Goal: Transaction & Acquisition: Purchase product/service

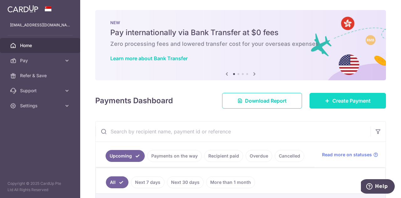
click at [332, 101] on span "Create Payment" at bounding box center [351, 101] width 38 height 8
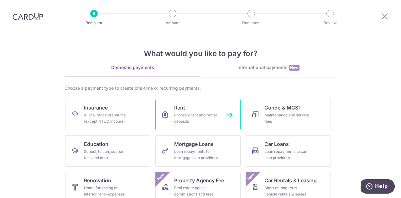
click at [198, 112] on div "Property rent and rental deposits" at bounding box center [196, 118] width 45 height 13
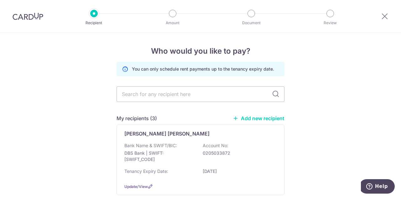
click at [257, 118] on link "Add new recipient" at bounding box center [259, 118] width 52 height 6
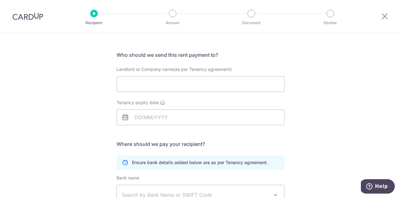
scroll to position [63, 0]
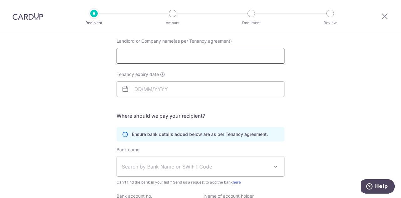
click at [206, 54] on input "Landlord or Company name(as per Tenancy agreement)" at bounding box center [200, 56] width 168 height 16
type input "Koh Soh Geok"
click at [143, 92] on input "Tenancy expiry date" at bounding box center [200, 89] width 168 height 16
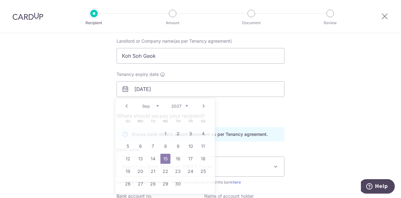
click at [80, 109] on div "Who would you like to pay? Your recipient does not need a CardUp account to rec…" at bounding box center [200, 119] width 401 height 298
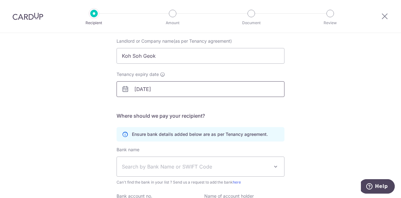
click at [143, 91] on input "15/09/2027" at bounding box center [200, 89] width 168 height 16
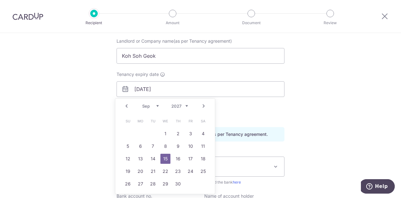
click at [125, 106] on link "Prev" at bounding box center [127, 106] width 8 height 8
click at [203, 146] on link "14" at bounding box center [203, 146] width 10 height 10
type input "[DATE]"
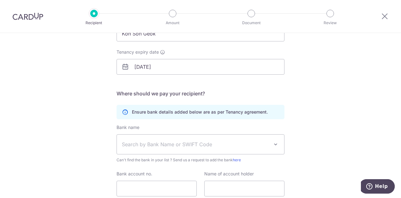
scroll to position [94, 0]
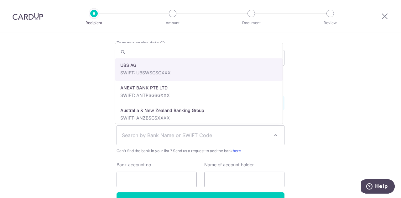
click at [159, 132] on span "Search by Bank Name or SWIFT Code" at bounding box center [195, 135] width 147 height 8
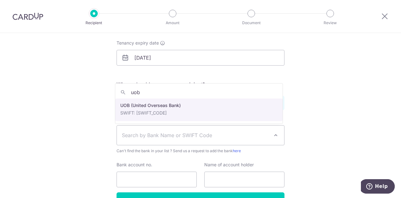
type input "uob"
select select "18"
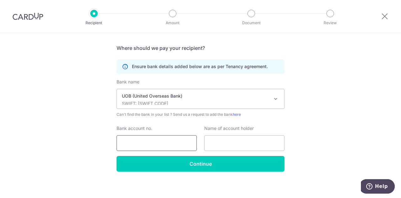
scroll to position [133, 0]
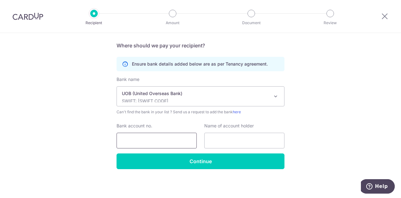
click at [157, 138] on input "Bank account no." at bounding box center [156, 140] width 80 height 16
type input "4"
type input "3143113912"
click at [239, 141] on input "text" at bounding box center [244, 140] width 80 height 16
type input "Koh Soh Geok"
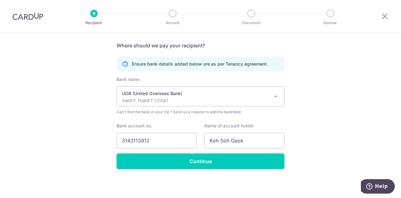
click at [323, 154] on div "Who would you like to pay? Your recipient does not need a CardUp account to rec…" at bounding box center [200, 49] width 401 height 298
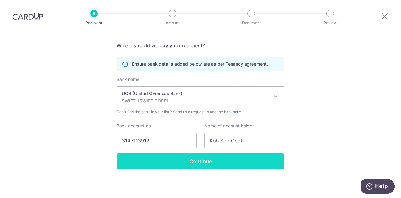
click at [221, 159] on input "Continue" at bounding box center [200, 161] width 168 height 16
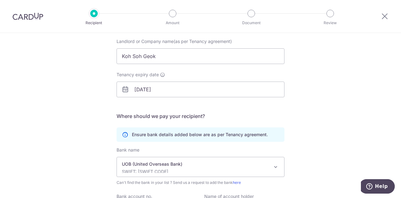
scroll to position [39, 0]
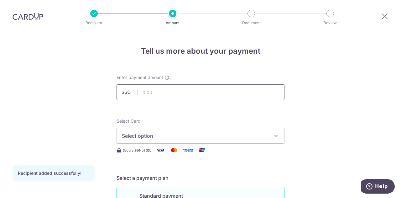
click at [203, 89] on input "text" at bounding box center [200, 92] width 168 height 16
type input "7,500.00"
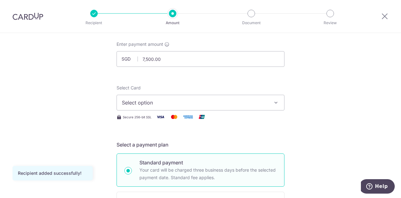
scroll to position [63, 0]
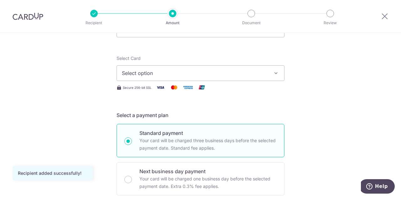
click at [175, 73] on span "Select option" at bounding box center [195, 73] width 146 height 8
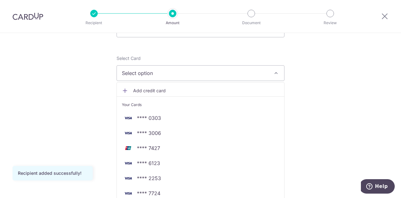
scroll to position [94, 0]
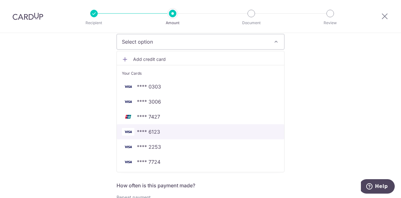
click at [150, 131] on span "**** 6123" at bounding box center [148, 132] width 23 height 8
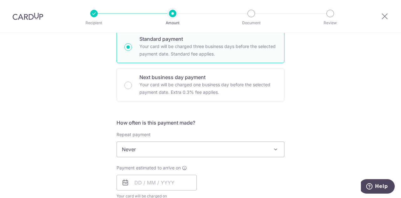
scroll to position [188, 0]
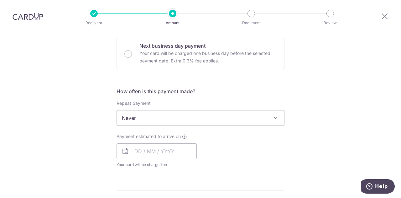
click at [147, 118] on span "Never" at bounding box center [200, 117] width 167 height 15
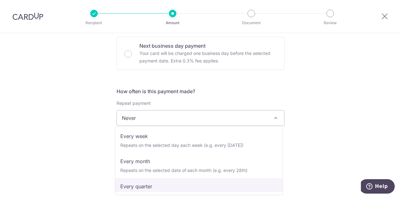
scroll to position [0, 0]
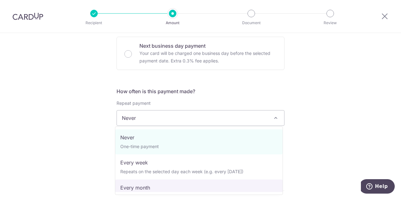
select select "3"
type input "14/08/2027"
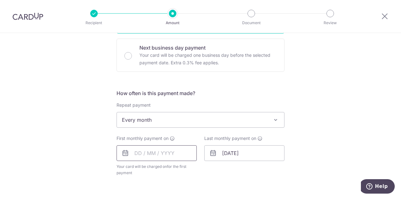
scroll to position [219, 0]
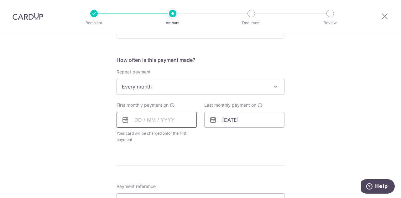
click at [136, 121] on input "text" at bounding box center [156, 120] width 80 height 16
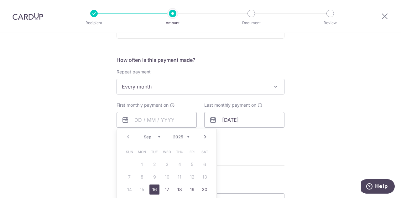
click at [204, 134] on link "Next" at bounding box center [205, 137] width 8 height 8
click at [165, 188] on link "15" at bounding box center [167, 189] width 10 height 10
type input "[DATE]"
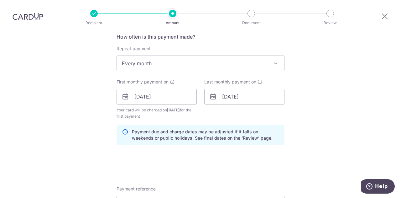
scroll to position [250, 0]
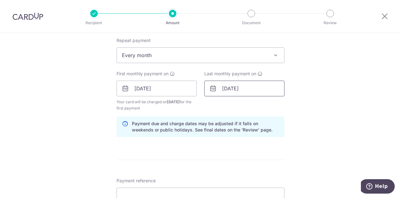
click at [250, 86] on input "14/08/2027" at bounding box center [244, 88] width 80 height 16
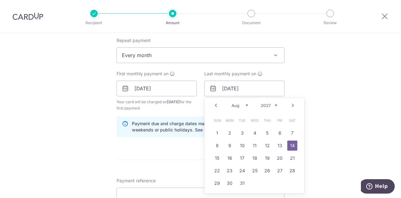
click at [212, 106] on link "Prev" at bounding box center [216, 105] width 8 height 8
click at [264, 157] on link "15" at bounding box center [267, 158] width 10 height 10
type input "15/07/2027"
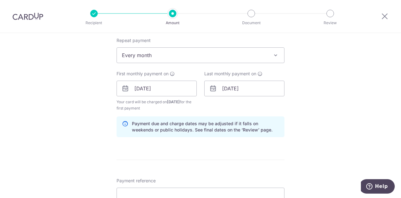
click at [317, 149] on div "Tell us more about your payment Enter payment amount SGD 7,500.00 7500.00 Recip…" at bounding box center [200, 81] width 401 height 598
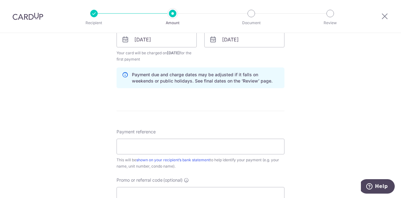
scroll to position [313, 0]
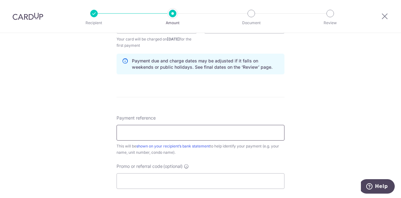
click at [161, 131] on input "Payment reference" at bounding box center [200, 133] width 168 height 16
type input "C"
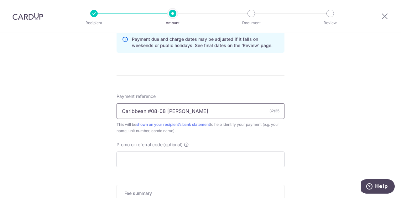
scroll to position [344, 0]
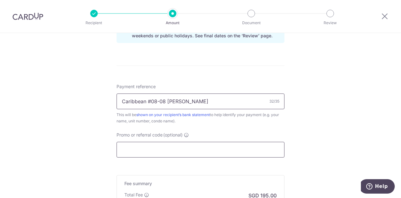
type input "Caribbean #08-08 Chim Keng Hoong"
click at [156, 145] on input "Promo or referral code (optional)" at bounding box center [200, 150] width 168 height 16
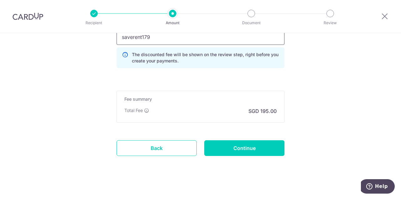
scroll to position [460, 0]
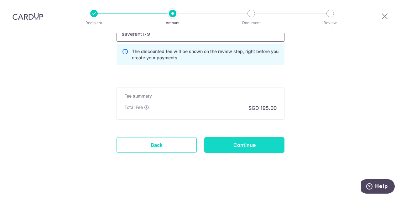
type input "saverent179"
click at [253, 144] on input "Continue" at bounding box center [244, 145] width 80 height 16
type input "Create Schedule"
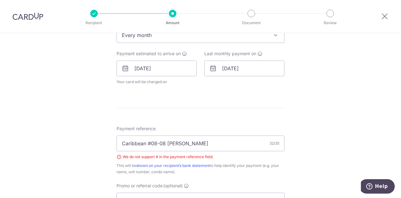
scroll to position [313, 0]
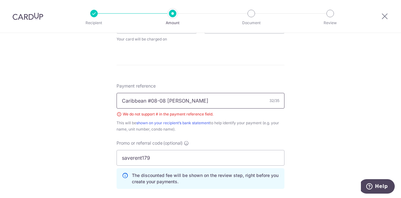
click at [149, 98] on input "Caribbean #08-08 Chim Keng Hoong" at bounding box center [200, 101] width 168 height 16
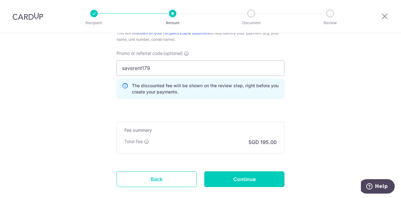
scroll to position [437, 0]
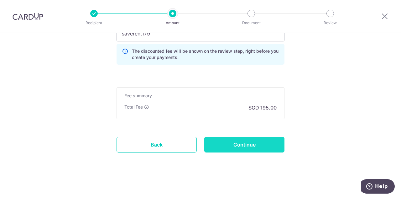
type input "Caribbean unit08-08 [PERSON_NAME]"
click at [250, 145] on input "Continue" at bounding box center [244, 145] width 80 height 16
type input "Create Schedule"
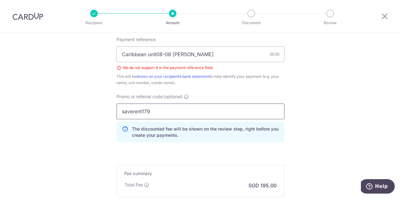
scroll to position [343, 0]
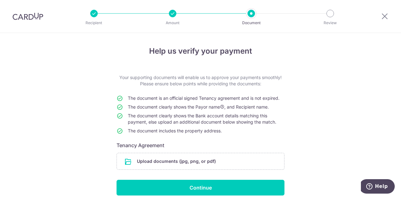
scroll to position [31, 0]
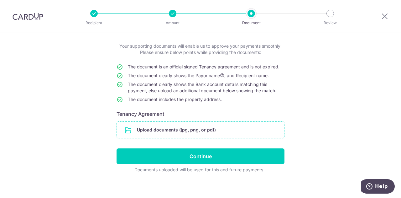
click at [200, 131] on input "file" at bounding box center [200, 129] width 167 height 16
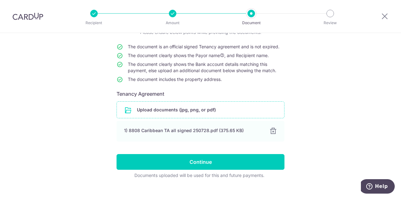
scroll to position [61, 0]
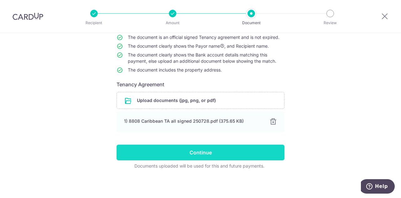
click at [198, 152] on input "Continue" at bounding box center [200, 152] width 168 height 16
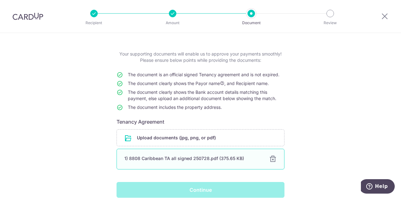
scroll to position [31, 0]
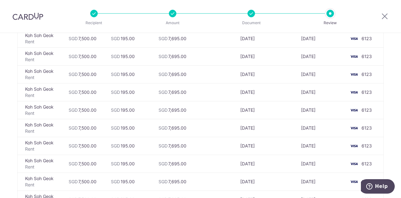
scroll to position [392, 0]
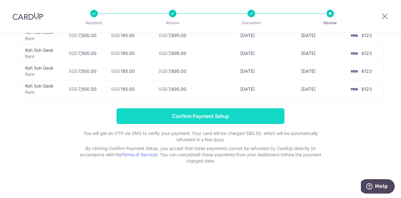
click at [220, 112] on input "Confirm Payment Setup" at bounding box center [200, 116] width 168 height 16
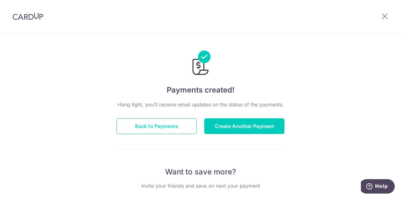
click at [151, 127] on button "Back to Payments" at bounding box center [156, 126] width 80 height 16
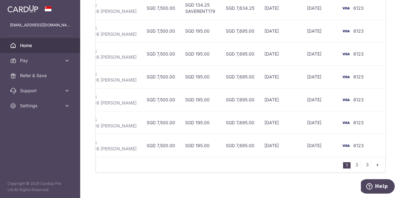
scroll to position [157, 0]
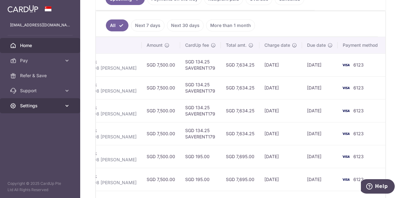
click at [42, 109] on link "Settings" at bounding box center [40, 105] width 80 height 15
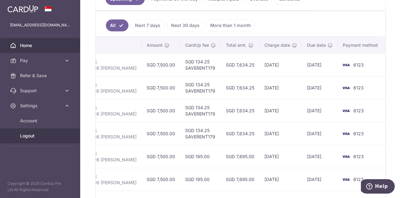
click at [33, 137] on span "Logout" at bounding box center [40, 135] width 41 height 6
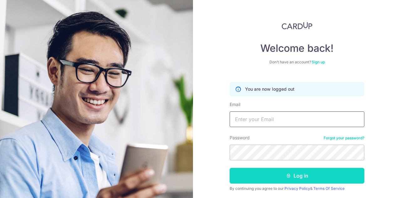
type input "[EMAIL_ADDRESS][DOMAIN_NAME]"
click at [308, 172] on button "Log in" at bounding box center [296, 176] width 135 height 16
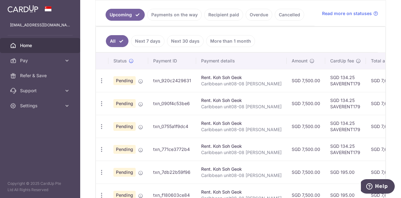
scroll to position [188, 0]
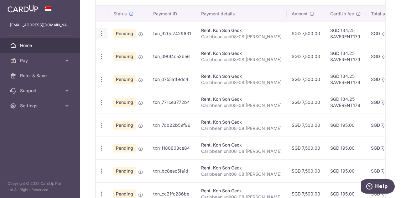
click at [100, 32] on icon "button" at bounding box center [101, 33] width 7 height 7
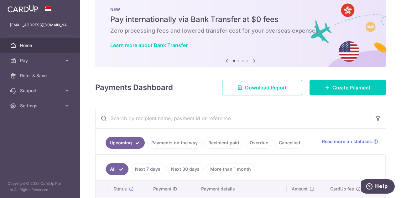
scroll to position [0, 0]
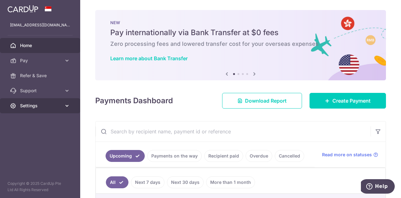
click at [34, 102] on span "Settings" at bounding box center [40, 105] width 41 height 6
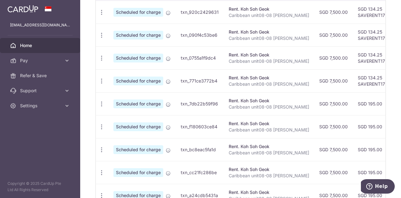
scroll to position [219, 0]
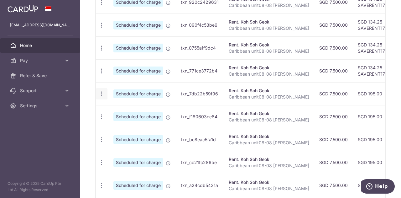
click at [102, 90] on icon "button" at bounding box center [101, 93] width 7 height 7
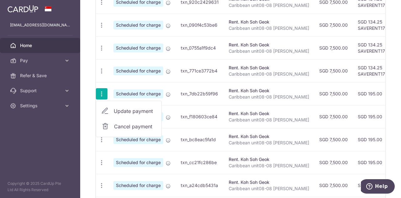
click at [127, 126] on span "Cancel payment" at bounding box center [135, 126] width 42 height 8
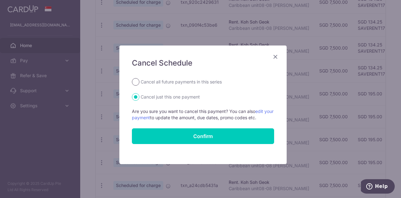
click at [133, 82] on input "Cancel all future payments in this series" at bounding box center [136, 82] width 8 height 8
radio input "true"
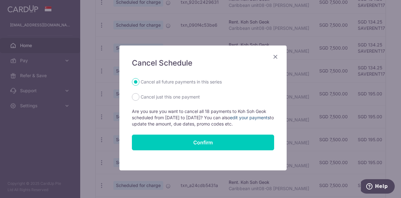
click at [260, 117] on link "edit your payments" at bounding box center [250, 117] width 40 height 5
click at [274, 57] on icon "Close" at bounding box center [275, 57] width 8 height 8
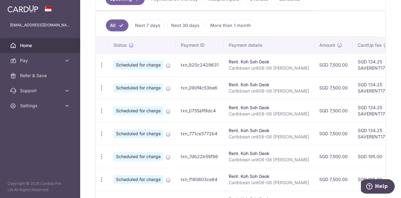
scroll to position [188, 0]
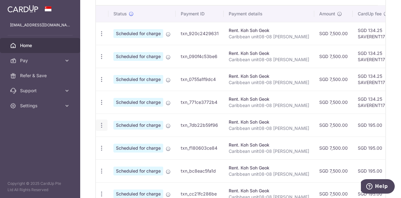
click at [101, 123] on icon "button" at bounding box center [101, 125] width 7 height 7
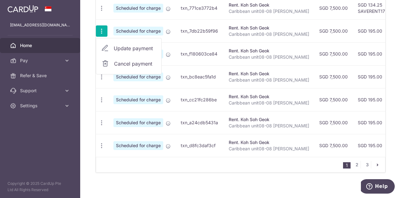
scroll to position [157, 0]
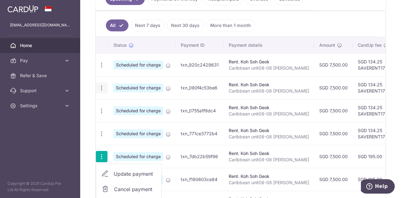
click at [100, 86] on icon "button" at bounding box center [101, 88] width 7 height 7
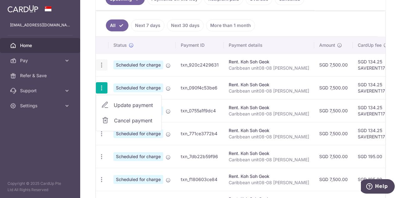
click at [101, 62] on icon "button" at bounding box center [101, 65] width 7 height 7
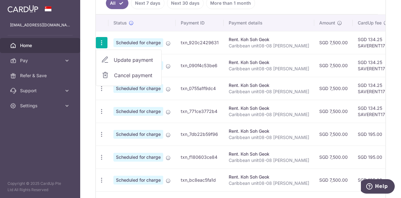
scroll to position [188, 0]
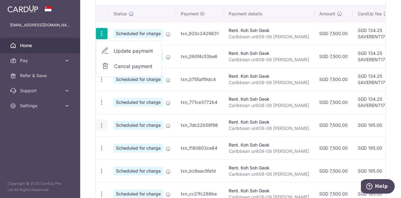
click at [100, 125] on icon "button" at bounding box center [101, 125] width 7 height 7
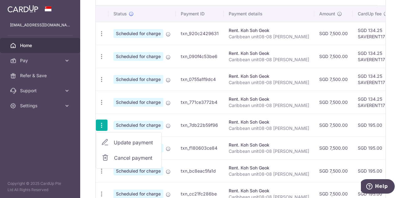
click at [127, 139] on span "Update payment" at bounding box center [135, 142] width 43 height 8
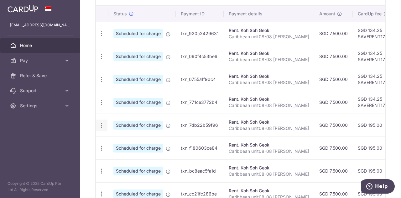
radio input "true"
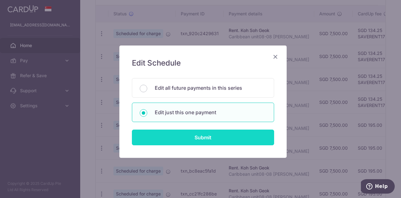
click at [205, 136] on input "Submit" at bounding box center [203, 137] width 142 height 16
radio input "true"
type input "7,500.00"
type input "[DATE]"
type input "Caribbean unit08-08 [PERSON_NAME]"
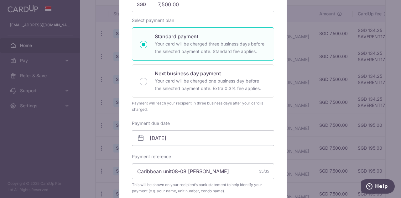
scroll to position [0, 0]
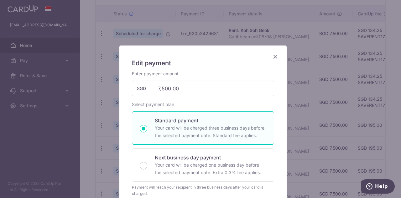
click at [273, 57] on icon "Close" at bounding box center [275, 57] width 8 height 8
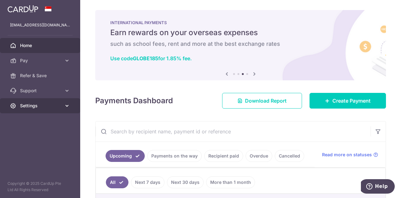
click at [39, 103] on span "Settings" at bounding box center [40, 105] width 41 height 6
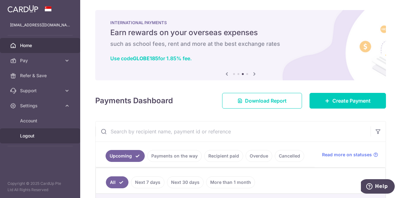
click at [30, 137] on span "Logout" at bounding box center [40, 135] width 41 height 6
